Goal: Information Seeking & Learning: Learn about a topic

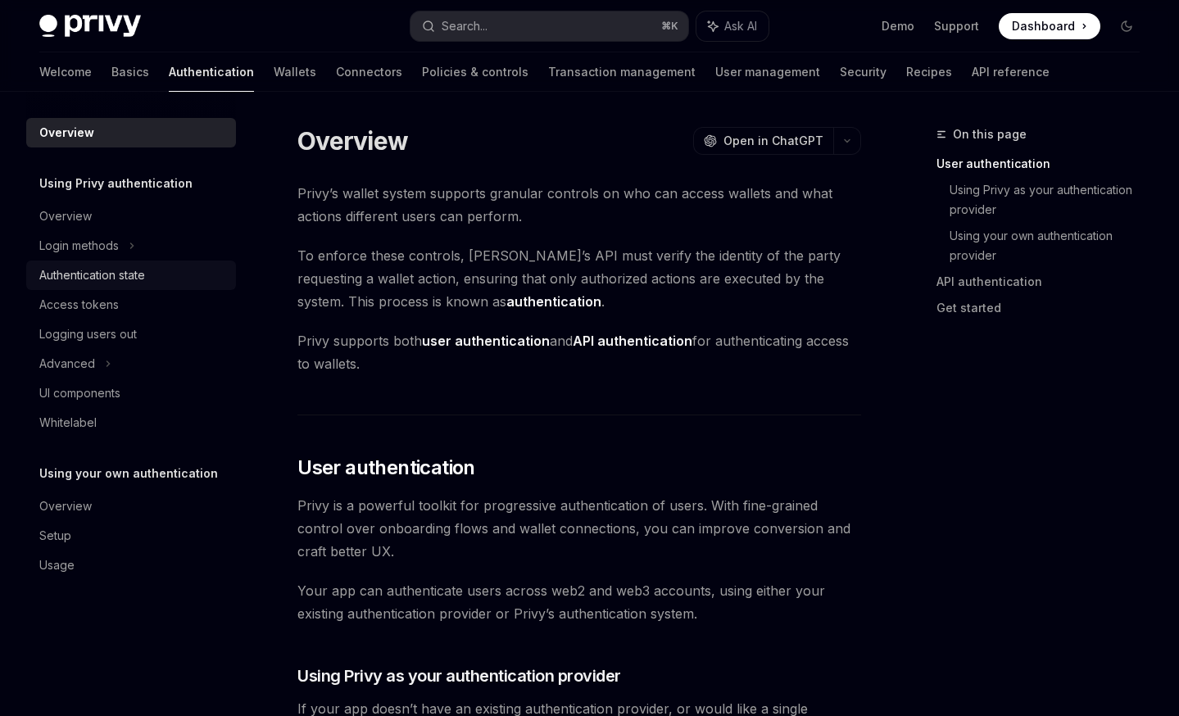
click at [94, 279] on div "Authentication state" at bounding box center [92, 275] width 106 height 20
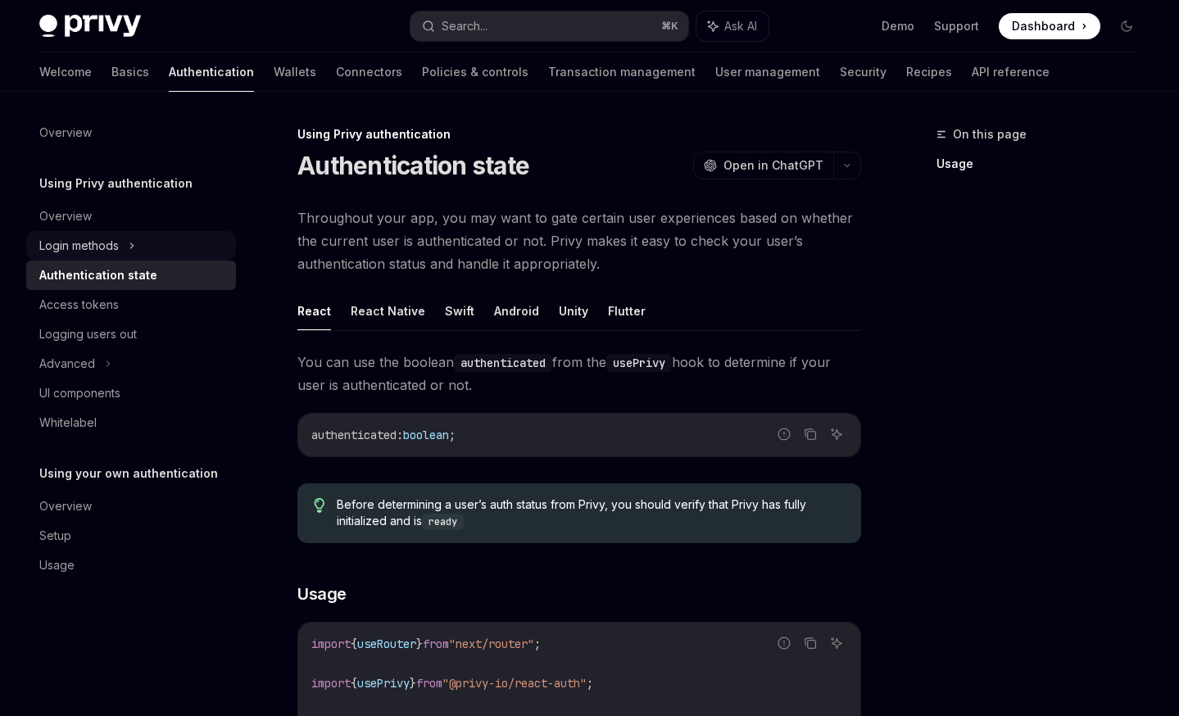
click at [97, 242] on div "Login methods" at bounding box center [78, 246] width 79 height 20
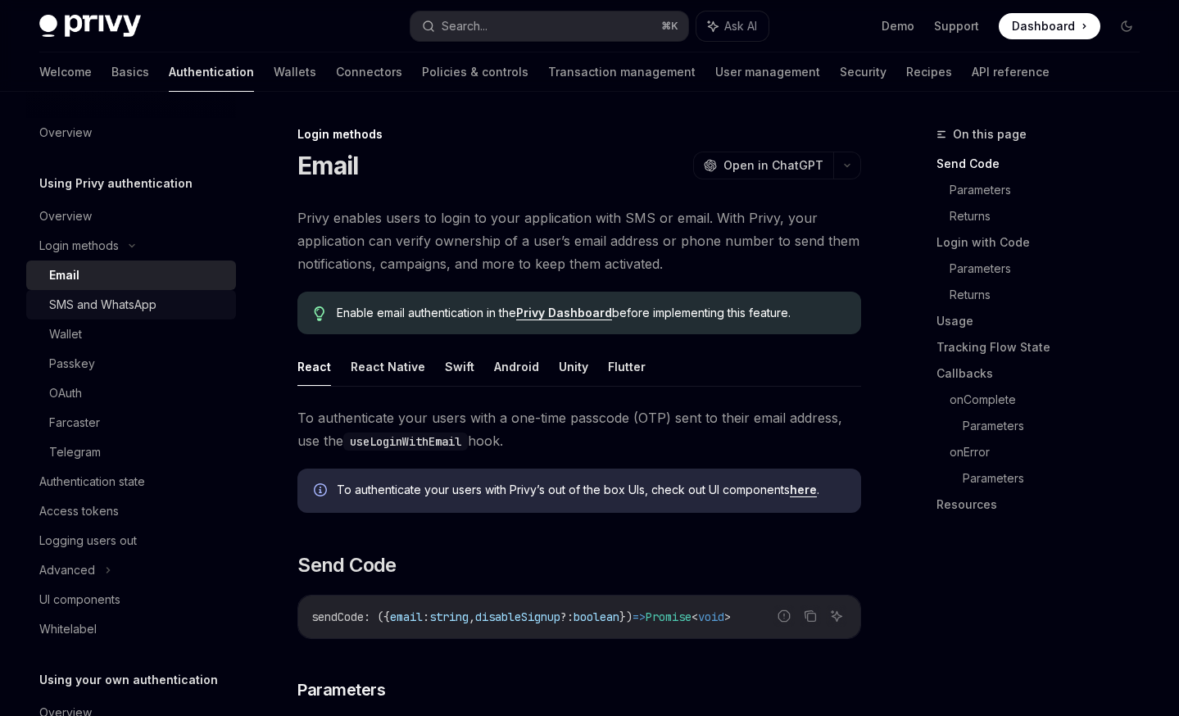
click at [96, 301] on div "SMS and WhatsApp" at bounding box center [102, 305] width 107 height 20
type textarea "*"
